Goal: Contribute content

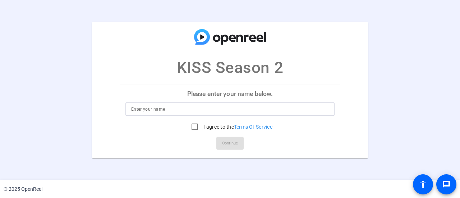
click at [234, 108] on input at bounding box center [230, 109] width 198 height 9
type input "[PERSON_NAME] Fotos"
click at [194, 124] on input "I agree to the Terms Of Service" at bounding box center [195, 127] width 14 height 14
checkbox input "true"
click at [228, 147] on span "Continue" at bounding box center [230, 143] width 16 height 11
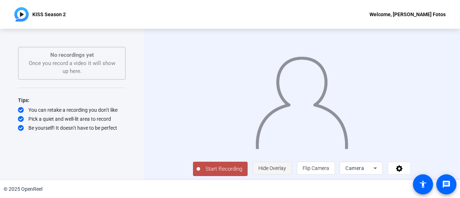
scroll to position [16, 0]
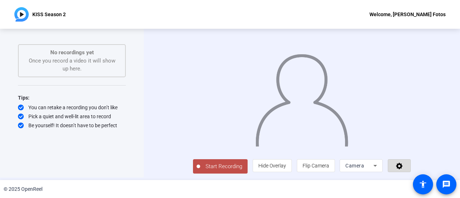
click at [403, 166] on icon at bounding box center [399, 166] width 6 height 6
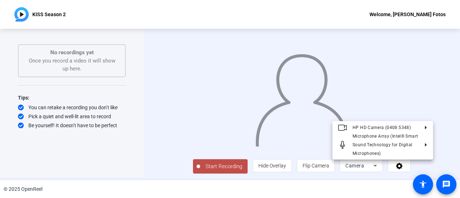
click at [391, 165] on div at bounding box center [230, 99] width 460 height 198
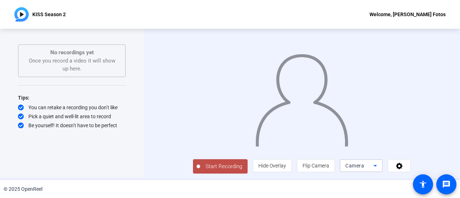
click at [374, 165] on div "Camera" at bounding box center [359, 165] width 28 height 9
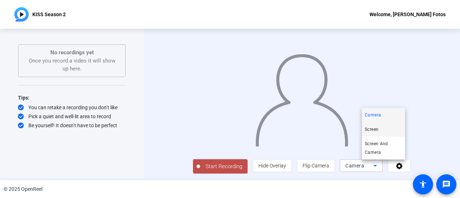
click at [376, 128] on span "Screen" at bounding box center [372, 129] width 14 height 9
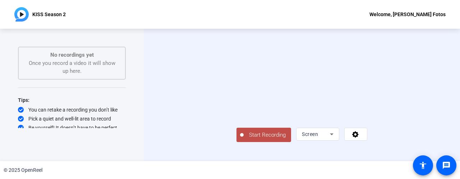
scroll to position [25, 0]
click at [336, 139] on icon at bounding box center [332, 134] width 9 height 9
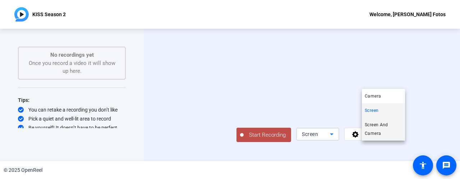
click at [381, 130] on span "Screen And Camera" at bounding box center [383, 129] width 37 height 17
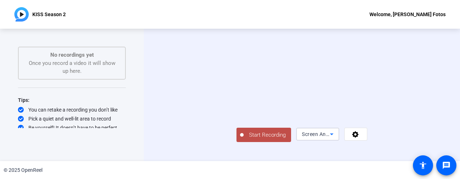
click at [336, 139] on icon at bounding box center [332, 134] width 9 height 9
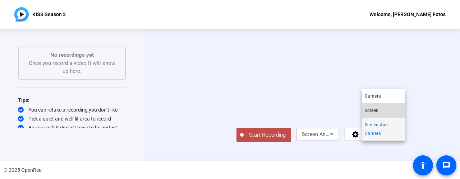
click at [379, 110] on span "Screen" at bounding box center [372, 110] width 14 height 9
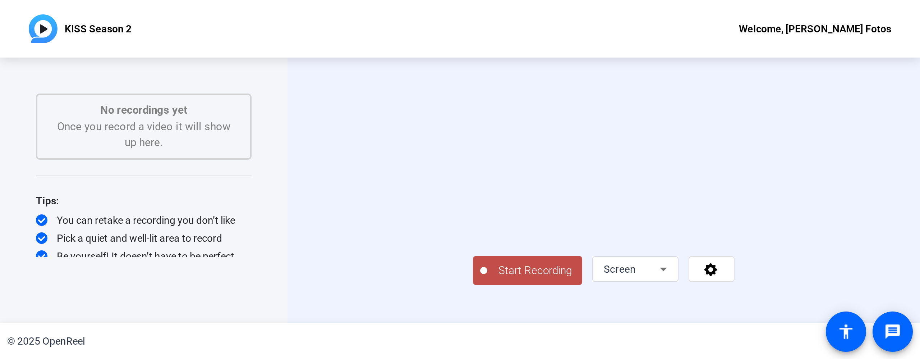
scroll to position [0, 0]
click at [139, 125] on div "Start Recording No recordings yet Once you record a video it will show up here.…" at bounding box center [72, 95] width 144 height 133
